Goal: Task Accomplishment & Management: Manage account settings

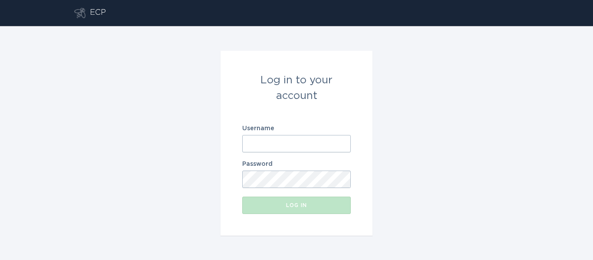
click at [301, 149] on input "Username" at bounding box center [296, 143] width 108 height 17
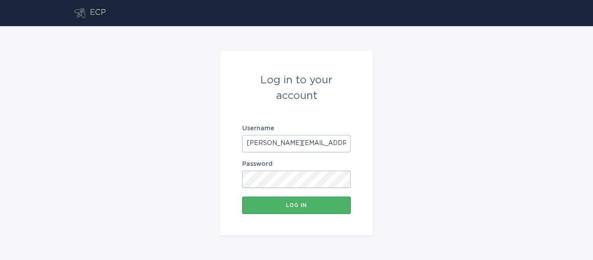
click at [296, 207] on div "Log in" at bounding box center [296, 205] width 100 height 5
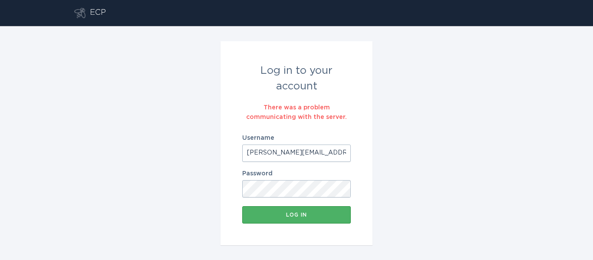
click at [293, 213] on div "Log in" at bounding box center [296, 214] width 100 height 5
click at [521, 155] on div "Log in to your account There was a problem communicating with the server. Usern…" at bounding box center [296, 143] width 593 height 234
click at [294, 215] on div "Log in" at bounding box center [296, 214] width 100 height 5
type input "[PERSON_NAME][EMAIL_ADDRESS][DOMAIN_NAME]"
click at [292, 213] on div "Log in" at bounding box center [296, 214] width 100 height 5
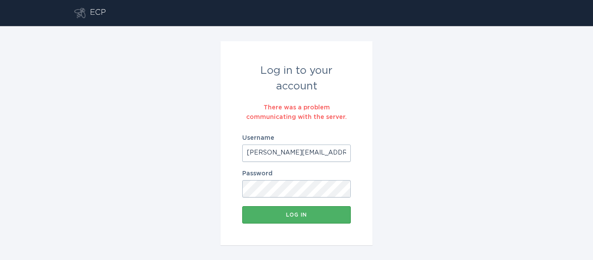
click at [293, 219] on button "Log in" at bounding box center [296, 214] width 108 height 17
